Goal: Find contact information: Find contact information

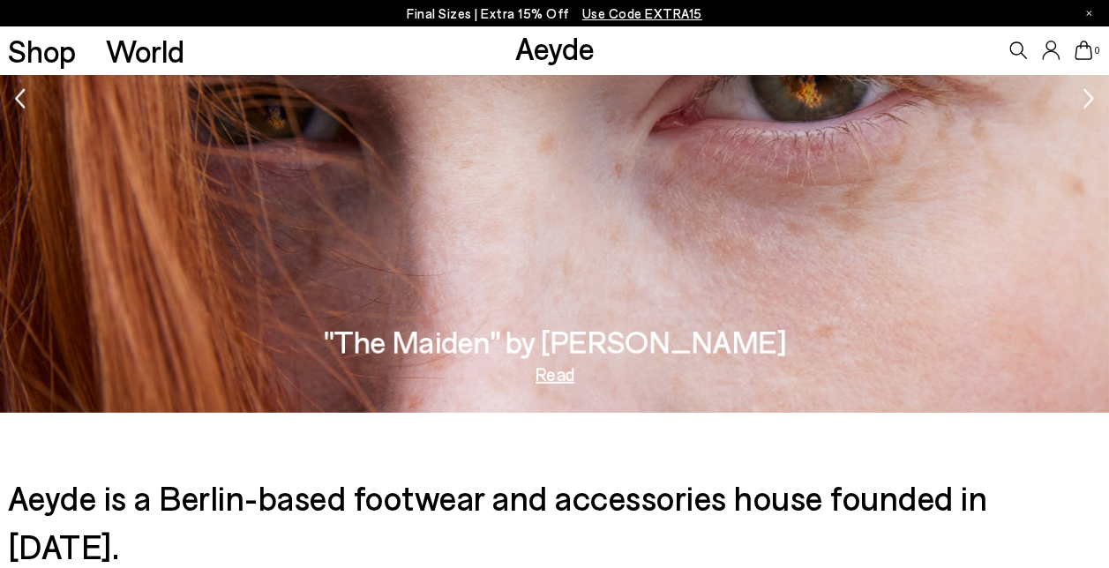
scroll to position [2554, 0]
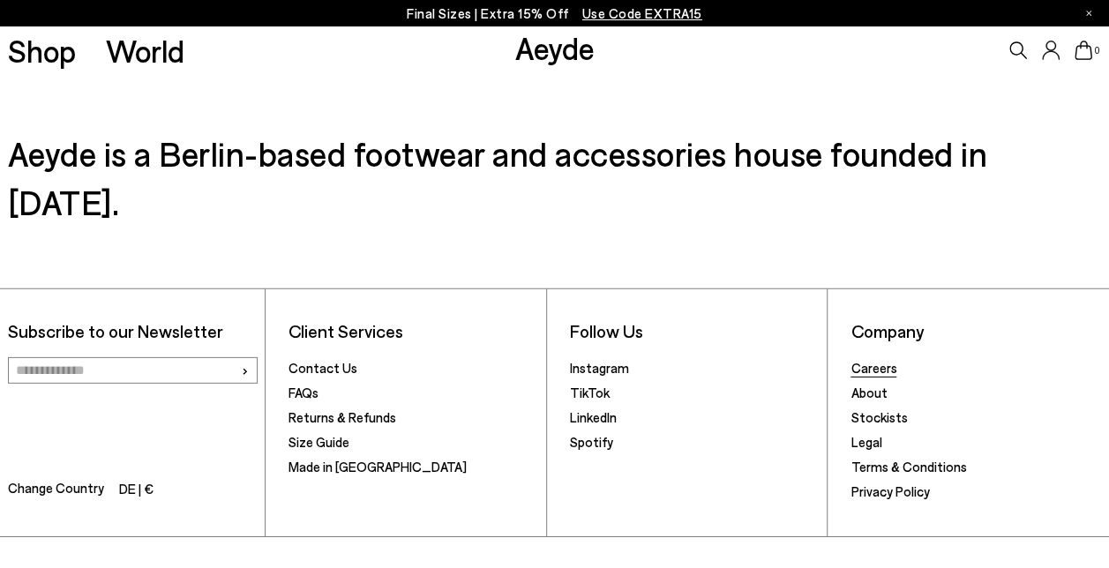
click at [880, 360] on link "Careers" at bounding box center [873, 368] width 46 height 16
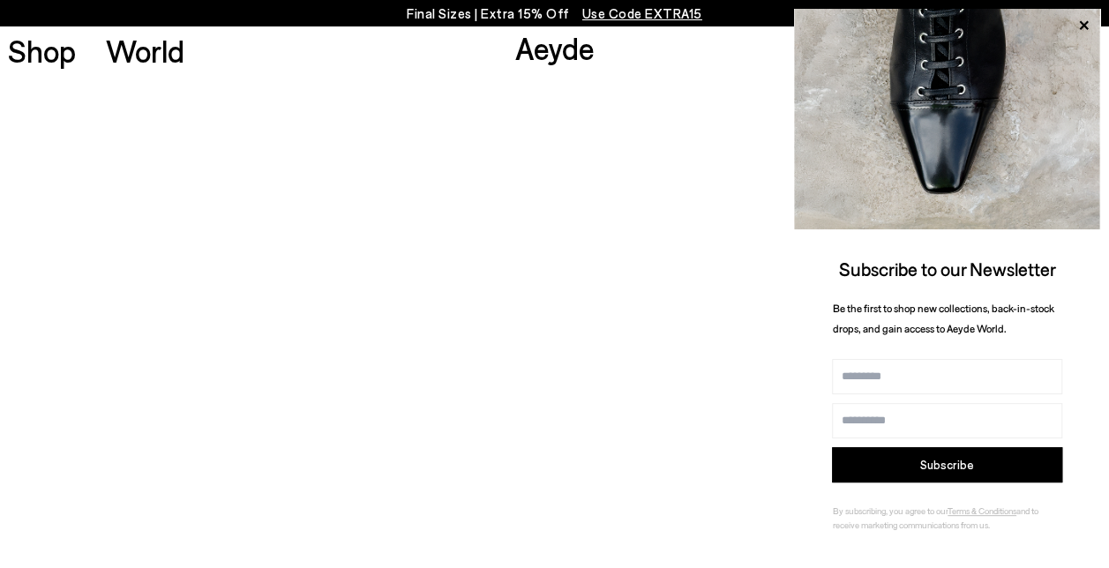
scroll to position [706, 0]
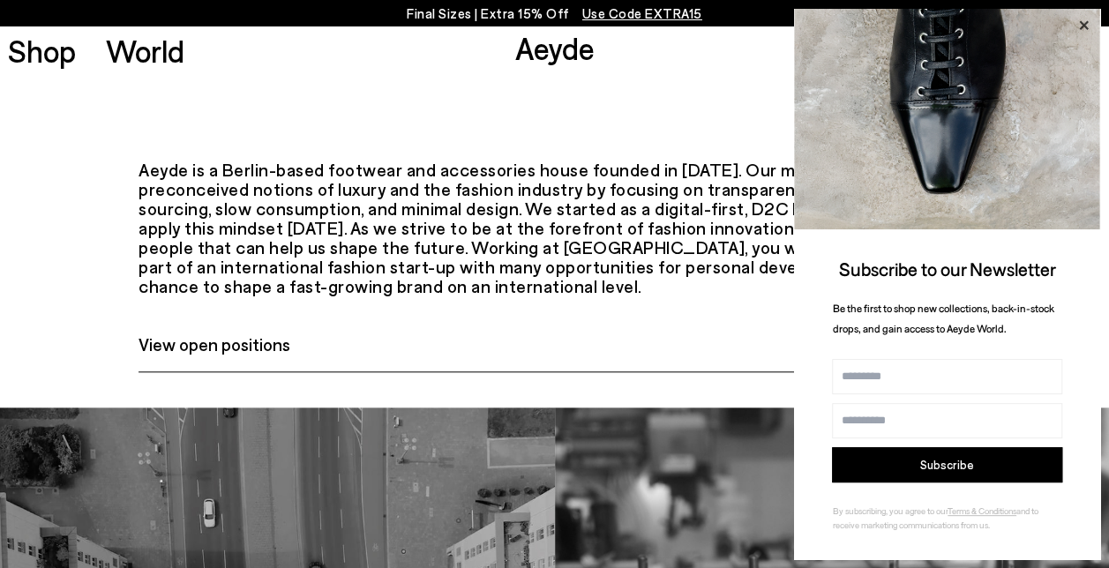
click at [1085, 21] on icon at bounding box center [1083, 25] width 23 height 23
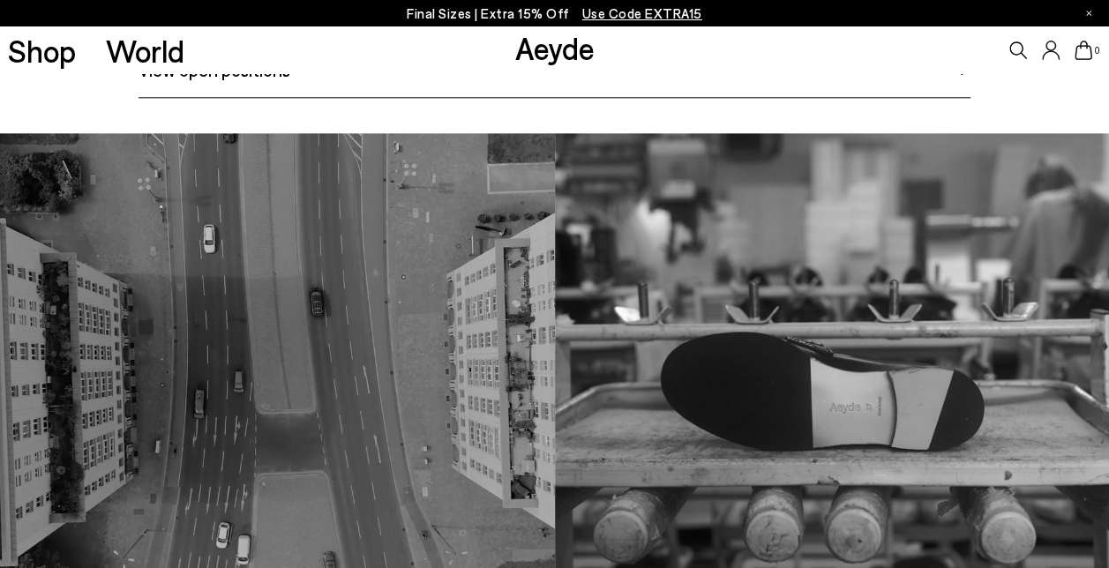
scroll to position [879, 0]
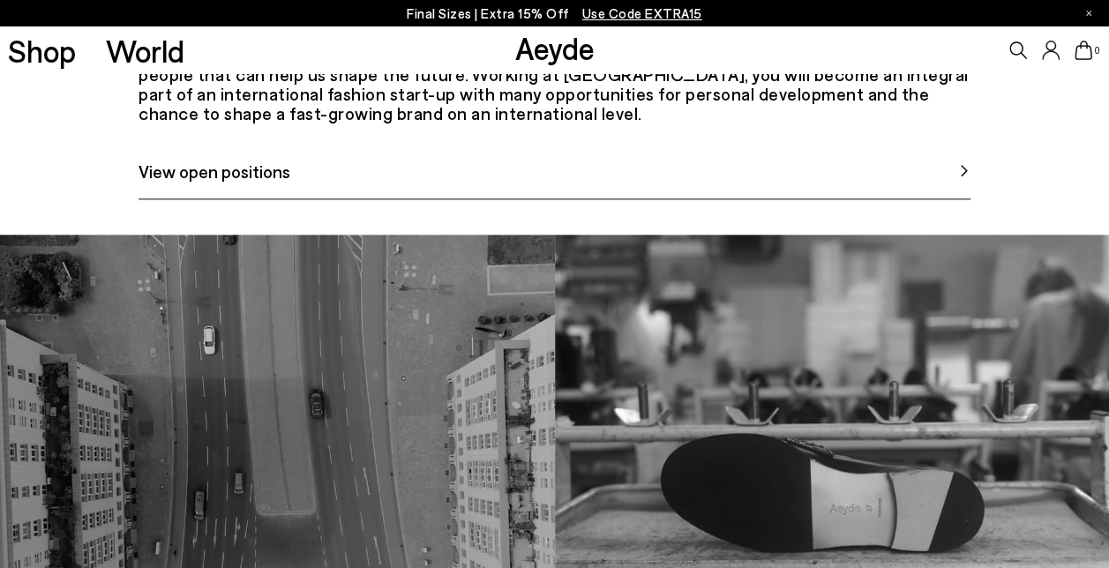
click at [226, 184] on span "View open positions" at bounding box center [214, 171] width 152 height 26
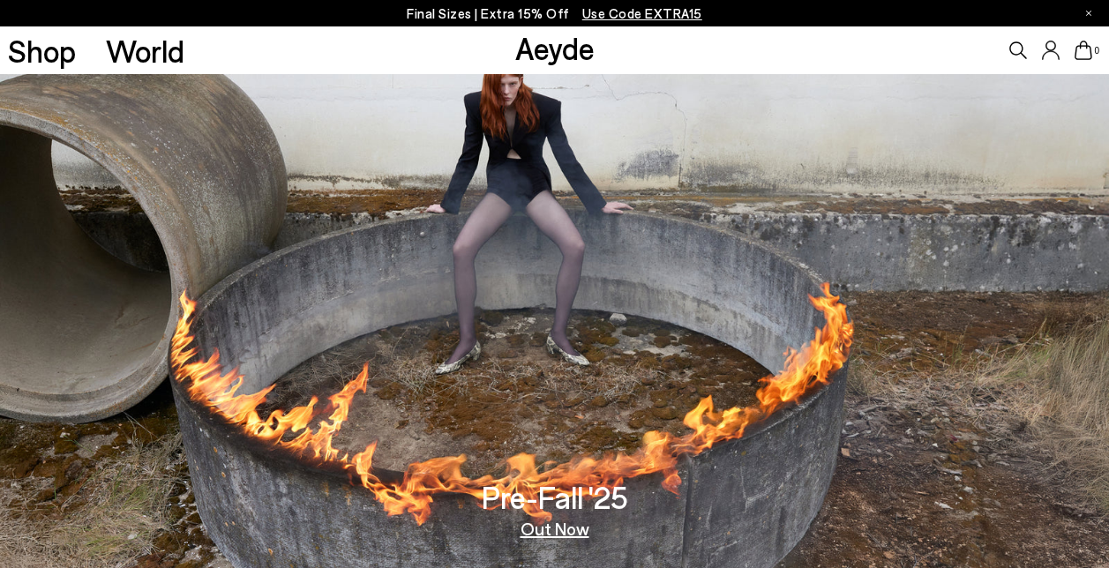
scroll to position [2554, 0]
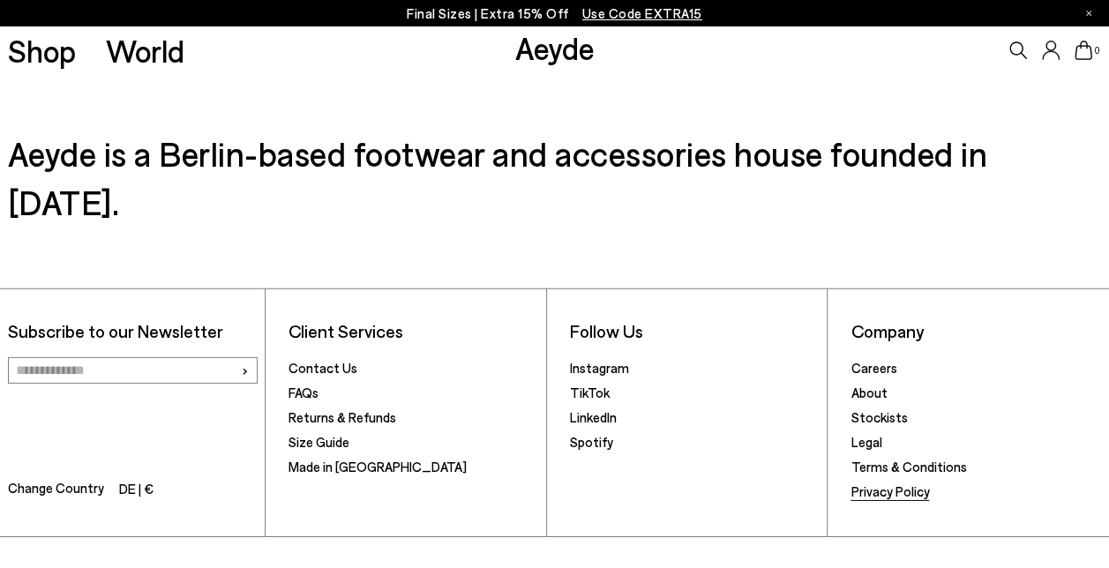
click at [871, 483] on link "Privacy Policy" at bounding box center [889, 491] width 79 height 16
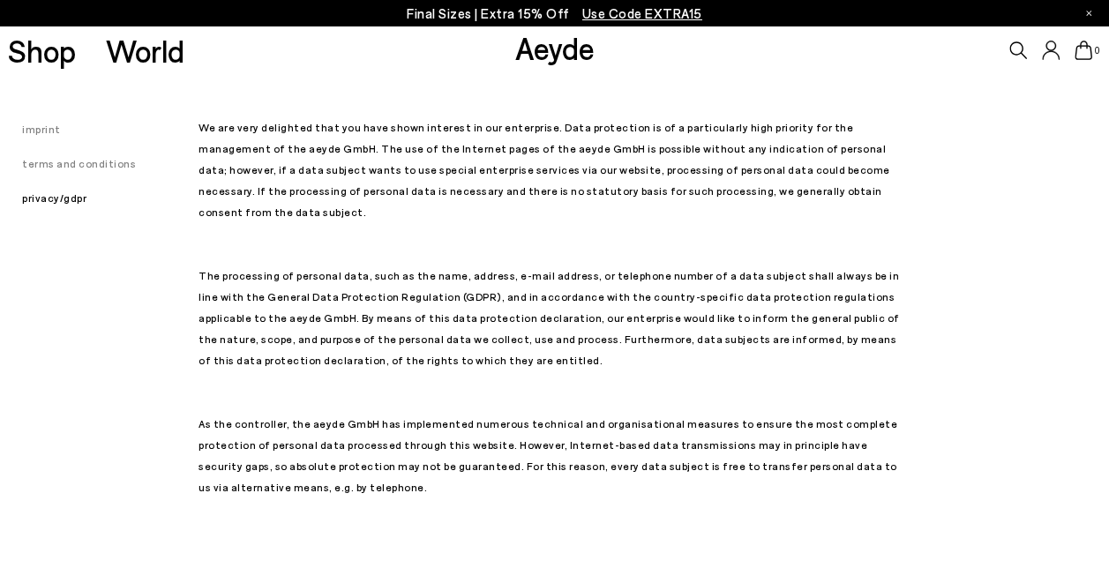
click at [26, 128] on link "imprint" at bounding box center [30, 129] width 61 height 12
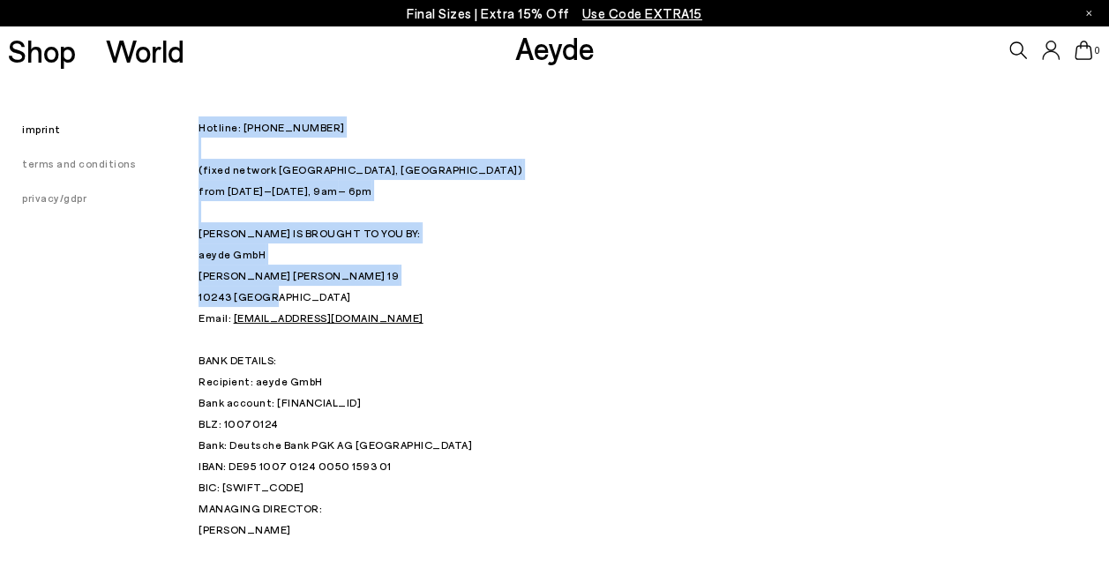
drag, startPoint x: 196, startPoint y: 252, endPoint x: 273, endPoint y: 292, distance: 86.4
click at [273, 292] on div "imprint terms and conditions privacy/gdpr Hotline: [PHONE_NUMBER] (fixed networ…" at bounding box center [554, 391] width 1109 height 635
drag, startPoint x: 273, startPoint y: 292, endPoint x: 263, endPoint y: 288, distance: 10.7
click at [285, 289] on p "Hotline: [PHONE_NUMBER] (fixed network [GEOGRAPHIC_DATA], [GEOGRAPHIC_DATA]) fr…" at bounding box center [554, 306] width 712 height 381
click at [264, 297] on p "Hotline: [PHONE_NUMBER] (fixed network [GEOGRAPHIC_DATA], [GEOGRAPHIC_DATA]) fr…" at bounding box center [554, 306] width 712 height 381
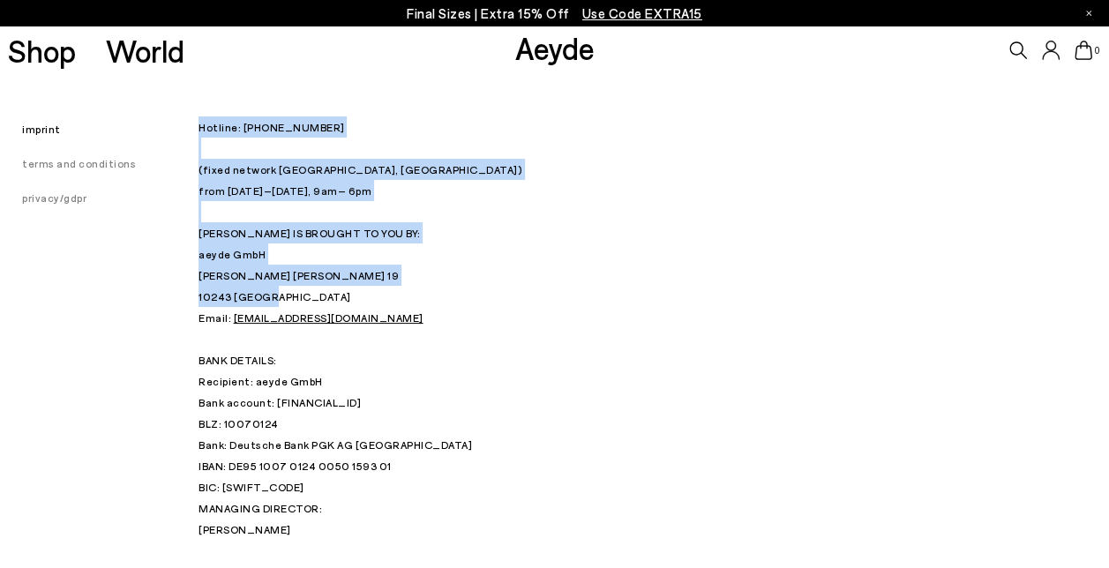
drag, startPoint x: 272, startPoint y: 303, endPoint x: 195, endPoint y: 263, distance: 86.8
click at [195, 263] on div "imprint terms and conditions privacy/gdpr Hotline: [PHONE_NUMBER] (fixed networ…" at bounding box center [554, 391] width 1109 height 635
copy div "Hotline: [PHONE_NUMBER] (fixed network [GEOGRAPHIC_DATA], [GEOGRAPHIC_DATA]) fr…"
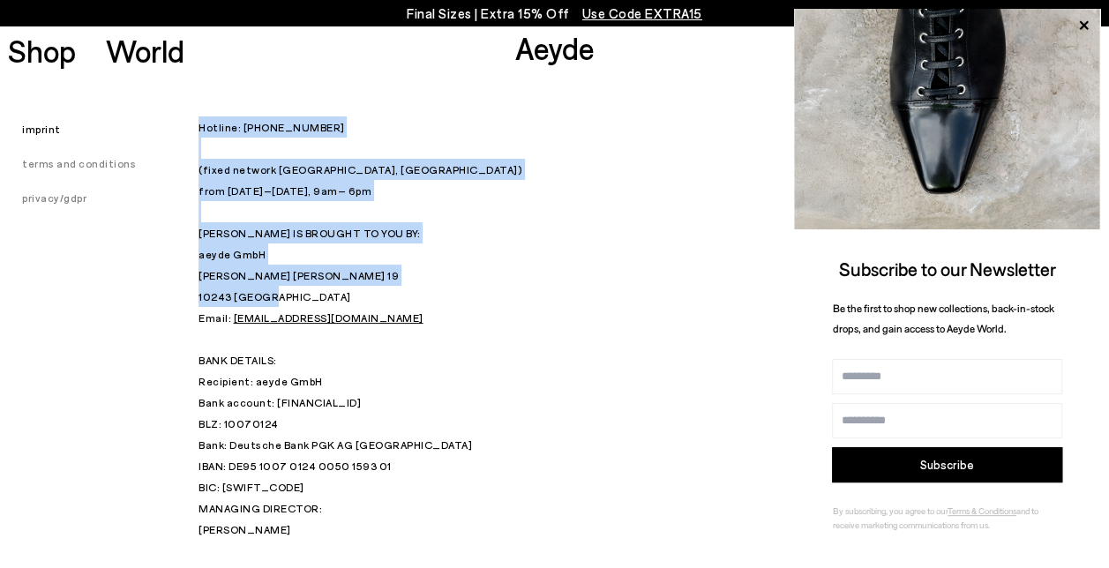
click at [658, 248] on p "Hotline: [PHONE_NUMBER] (fixed network [GEOGRAPHIC_DATA], [GEOGRAPHIC_DATA]) fr…" at bounding box center [554, 306] width 712 height 381
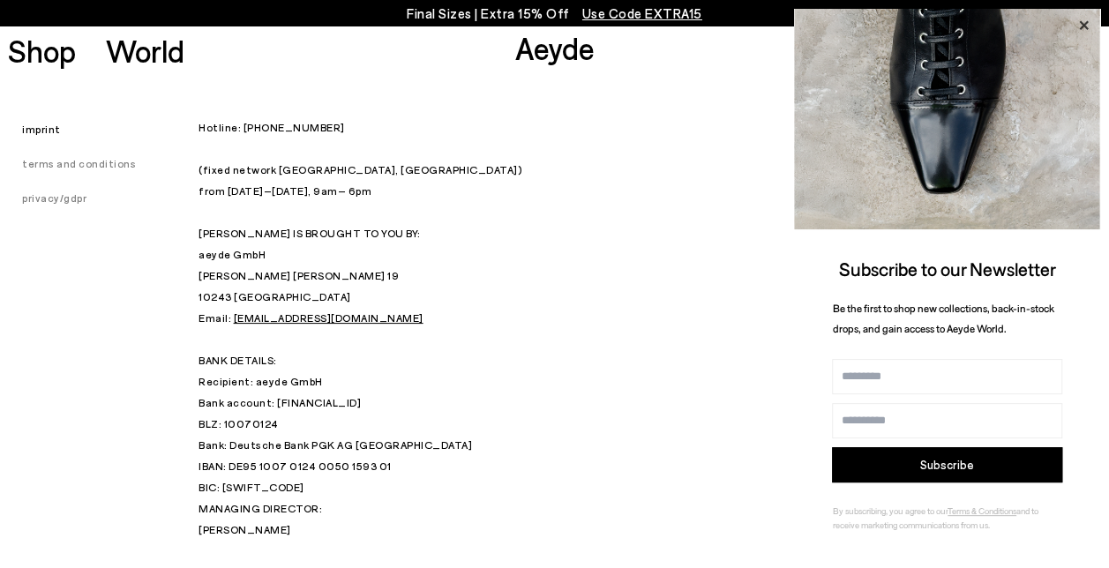
click at [1078, 21] on icon at bounding box center [1083, 25] width 23 height 23
